Goal: Task Accomplishment & Management: Manage account settings

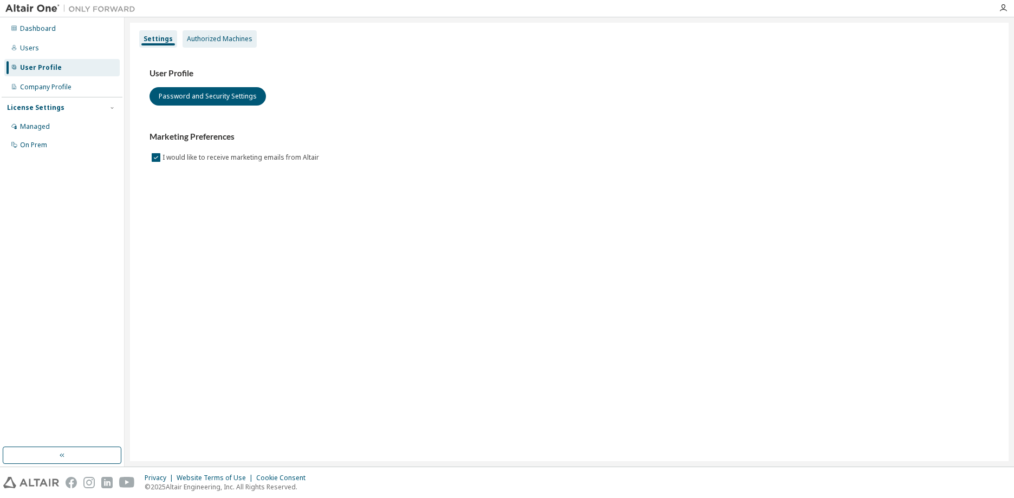
click at [214, 37] on div "Authorized Machines" at bounding box center [220, 39] width 66 height 9
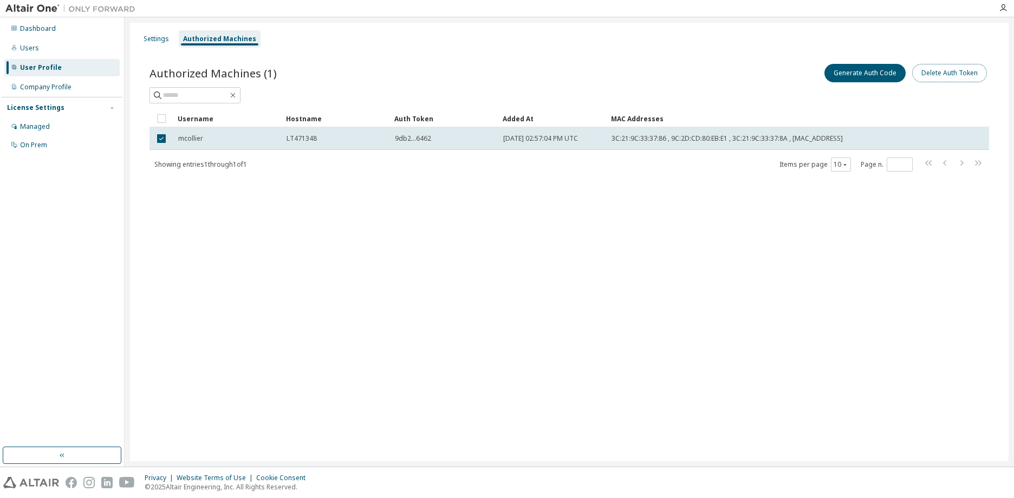
click at [962, 77] on button "Delete Auth Token" at bounding box center [949, 73] width 75 height 18
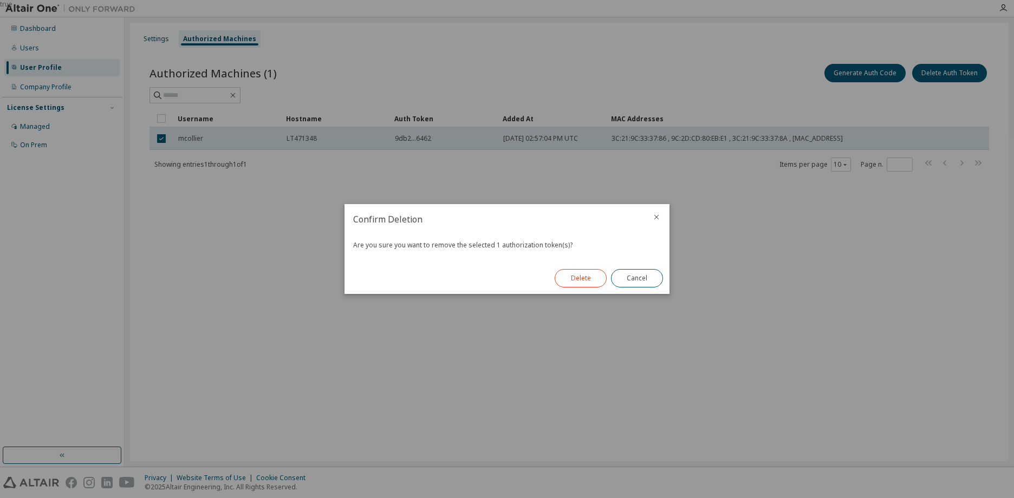
click at [576, 285] on button "Delete" at bounding box center [580, 278] width 52 height 18
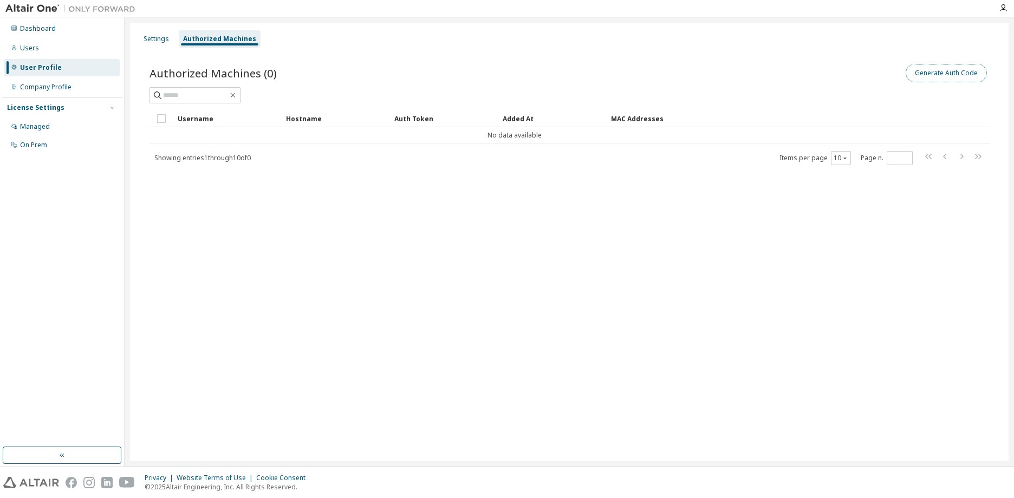
click at [939, 76] on button "Generate Auth Code" at bounding box center [945, 73] width 81 height 18
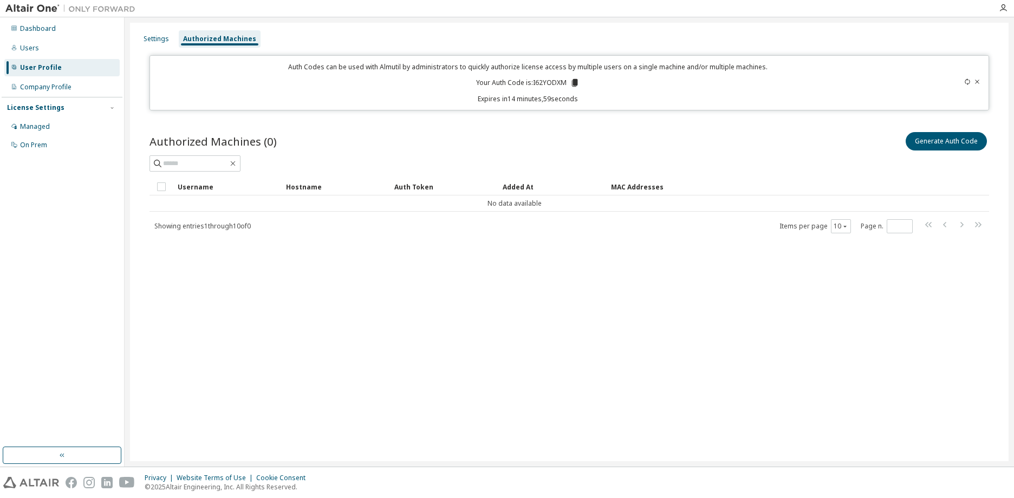
click at [578, 84] on icon at bounding box center [575, 83] width 10 height 10
click at [34, 47] on div "Users" at bounding box center [29, 48] width 19 height 9
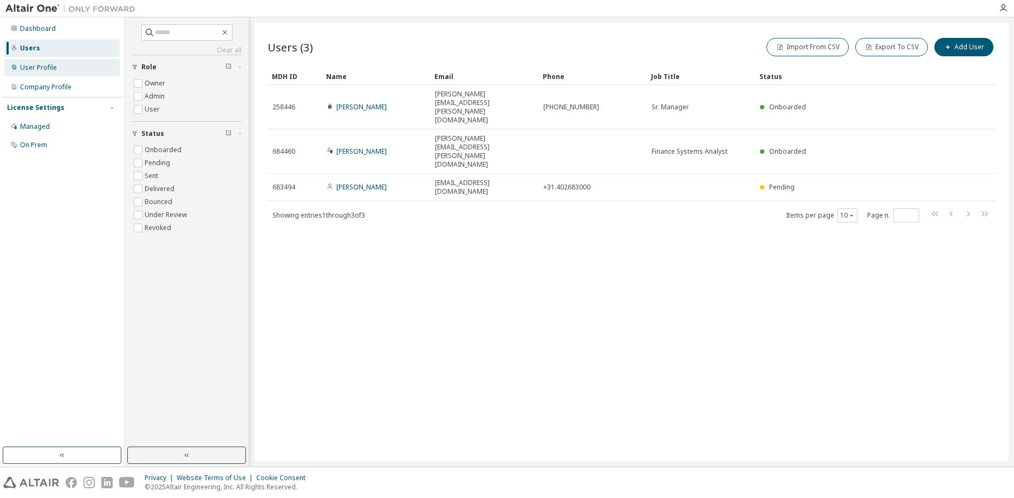
click at [35, 70] on div "User Profile" at bounding box center [38, 67] width 37 height 9
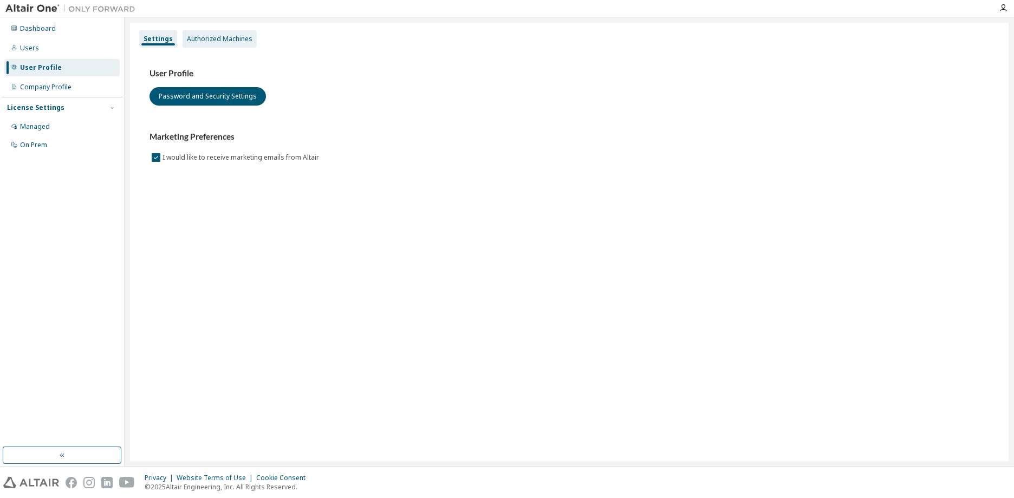
click at [231, 40] on div "Authorized Machines" at bounding box center [220, 39] width 66 height 9
